Goal: Complete application form

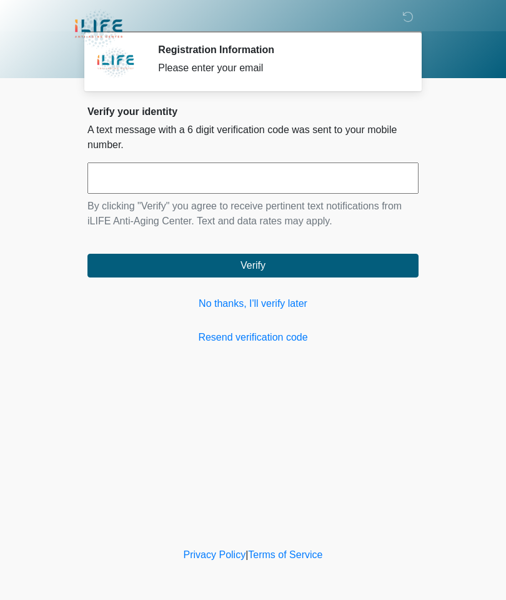
click at [256, 302] on link "No thanks, I'll verify later" at bounding box center [252, 303] width 331 height 15
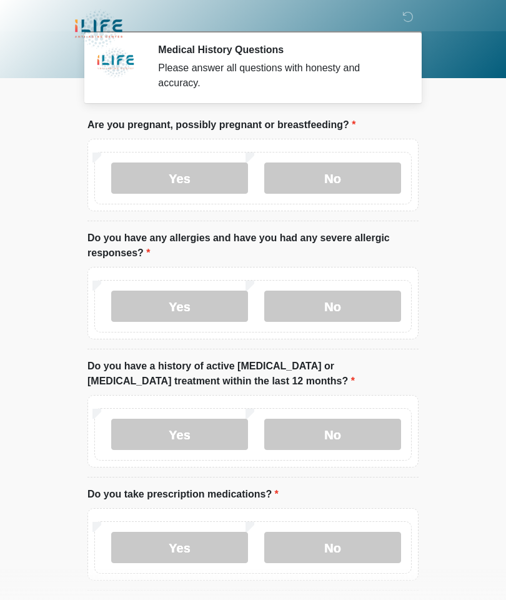
click at [352, 169] on label "No" at bounding box center [332, 177] width 137 height 31
click at [338, 304] on label "No" at bounding box center [332, 306] width 137 height 31
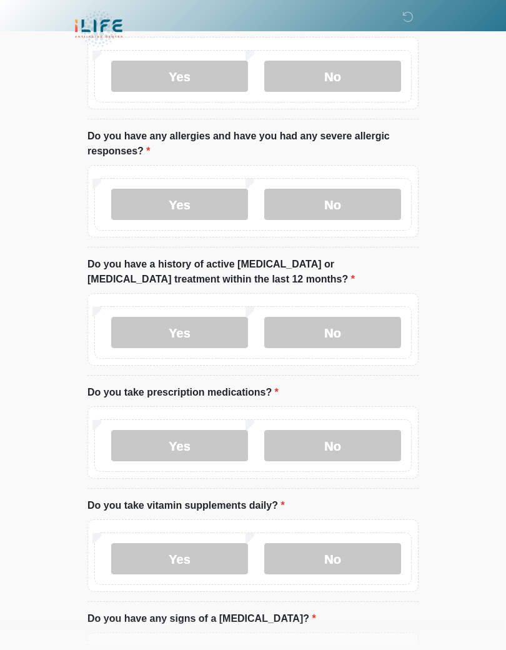
click at [345, 329] on label "No" at bounding box center [332, 332] width 137 height 31
click at [334, 439] on label "No" at bounding box center [332, 445] width 137 height 31
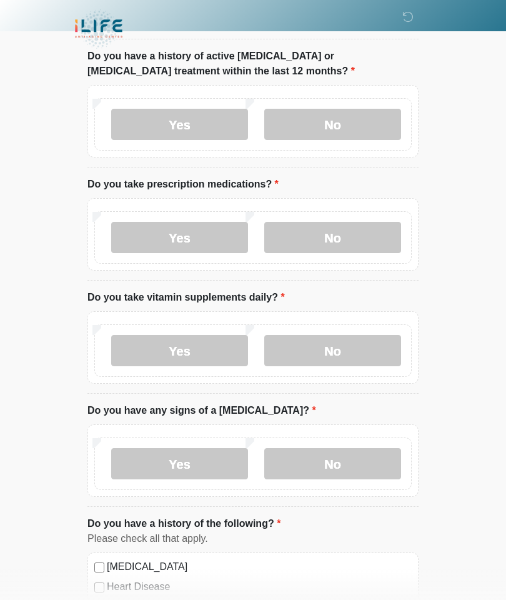
click at [326, 462] on label "No" at bounding box center [332, 463] width 137 height 31
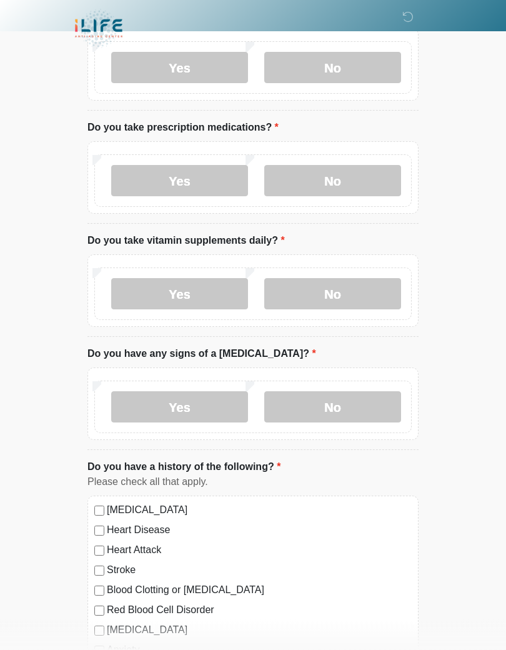
click at [335, 285] on label "No" at bounding box center [332, 294] width 137 height 31
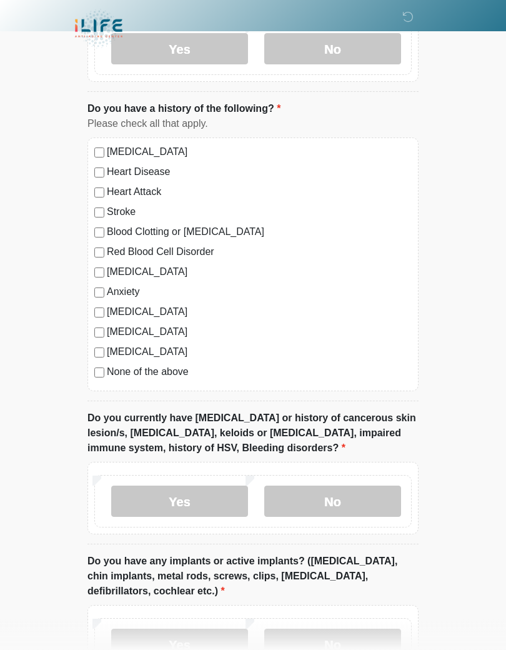
scroll to position [726, 0]
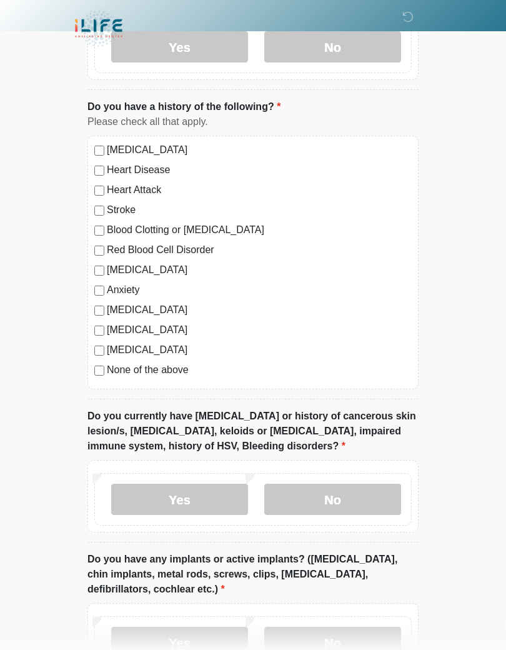
click at [347, 497] on label "No" at bounding box center [332, 499] width 137 height 31
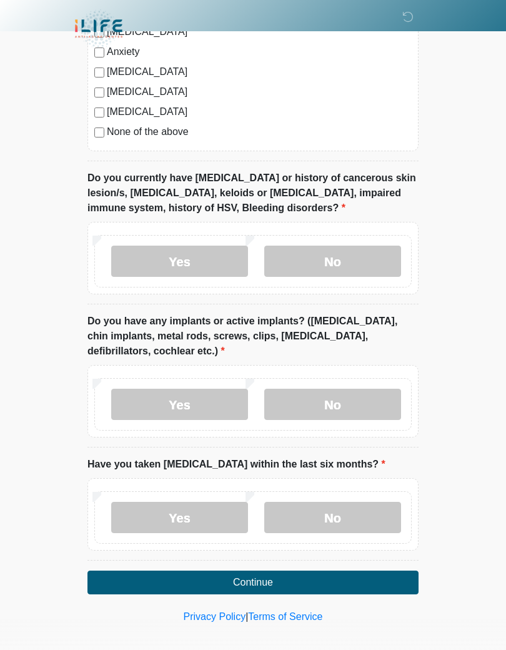
scroll to position [969, 0]
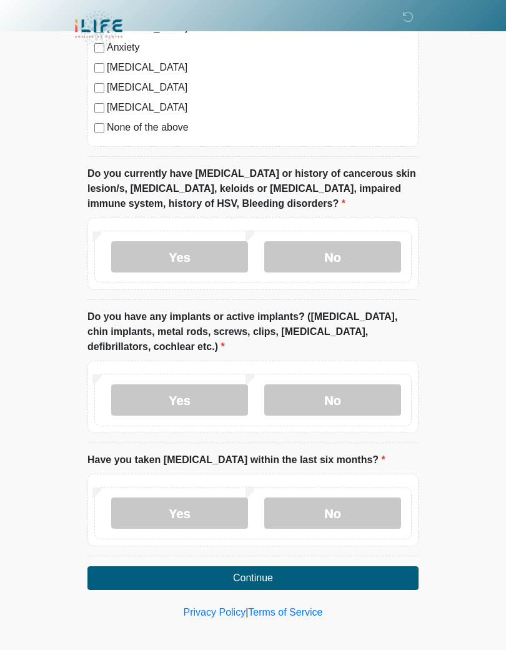
click at [336, 389] on label "No" at bounding box center [332, 399] width 137 height 31
click at [339, 503] on label "No" at bounding box center [332, 512] width 137 height 31
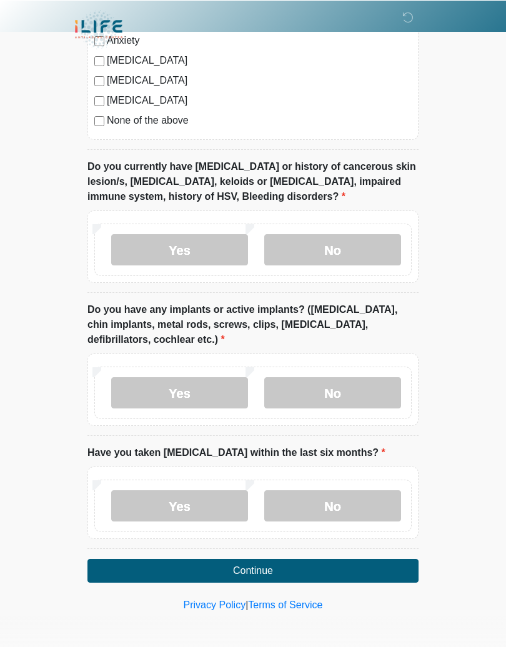
scroll to position [976, 0]
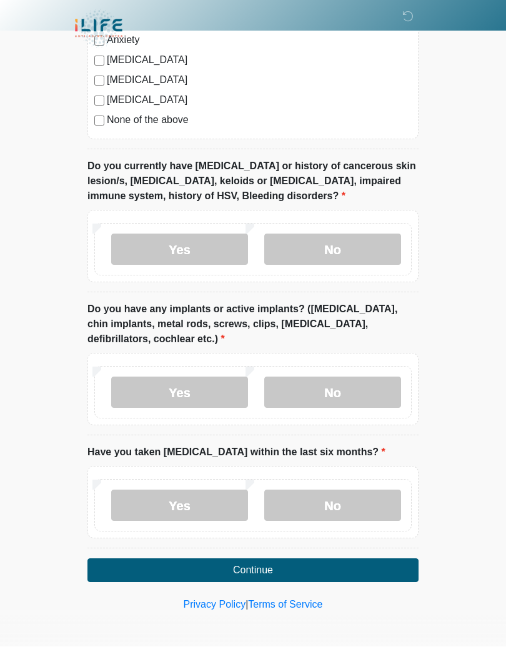
click at [249, 564] on button "Continue" at bounding box center [252, 571] width 331 height 24
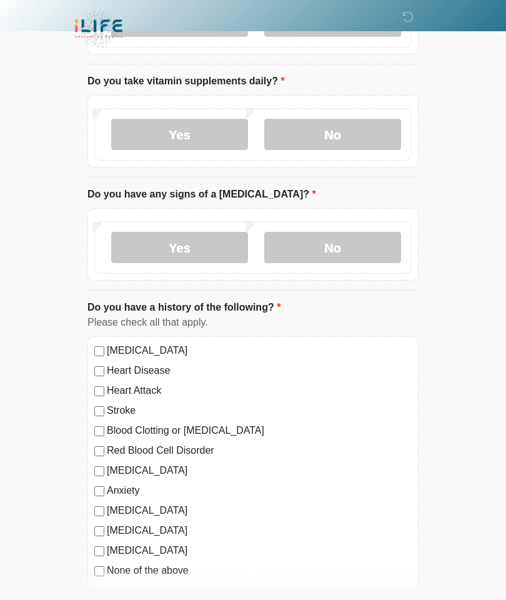
scroll to position [0, 0]
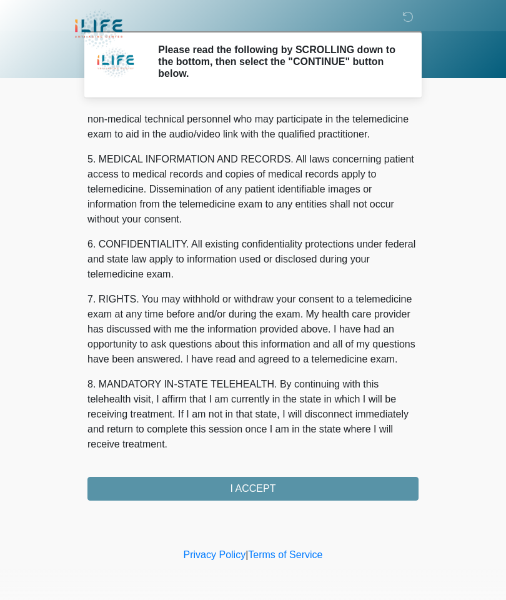
click at [254, 486] on div "1. PURPOSE. The purpose of this form is to obtain your consent for a telemedici…" at bounding box center [252, 306] width 331 height 389
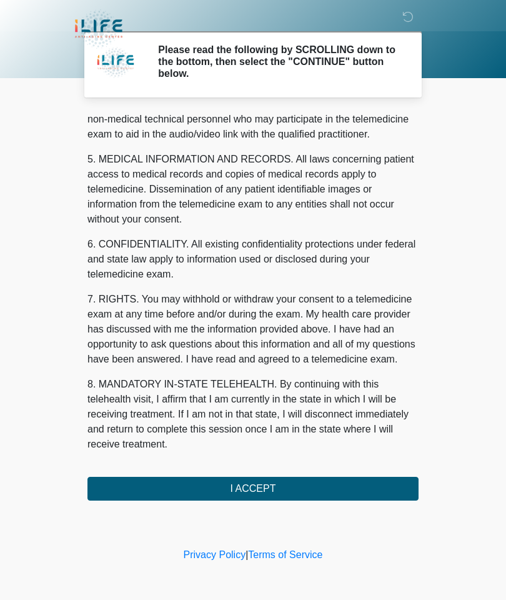
click at [251, 482] on button "I ACCEPT" at bounding box center [252, 489] width 331 height 24
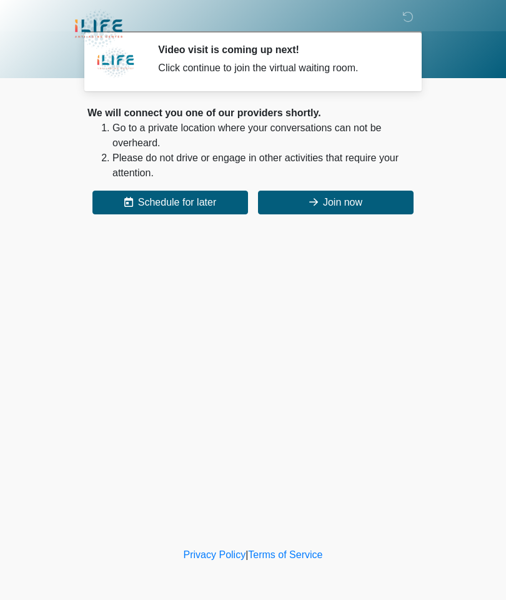
click at [342, 202] on button "Join now" at bounding box center [336, 203] width 156 height 24
click at [329, 192] on button "Join now" at bounding box center [336, 203] width 156 height 24
